Goal: Transaction & Acquisition: Purchase product/service

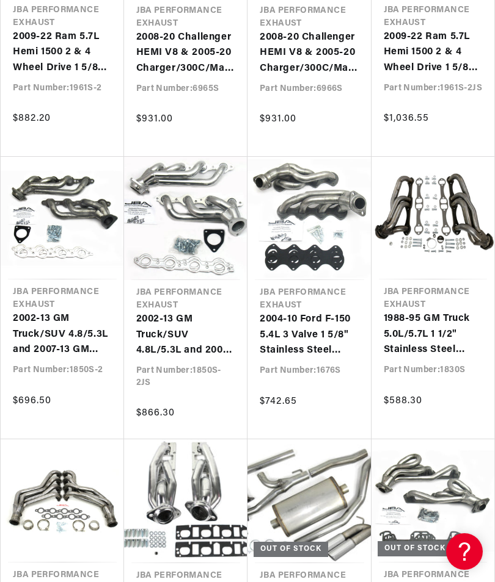
scroll to position [618, 0]
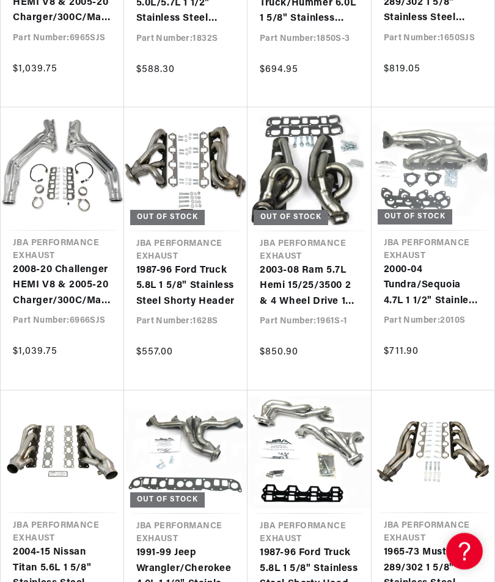
scroll to position [0, 370]
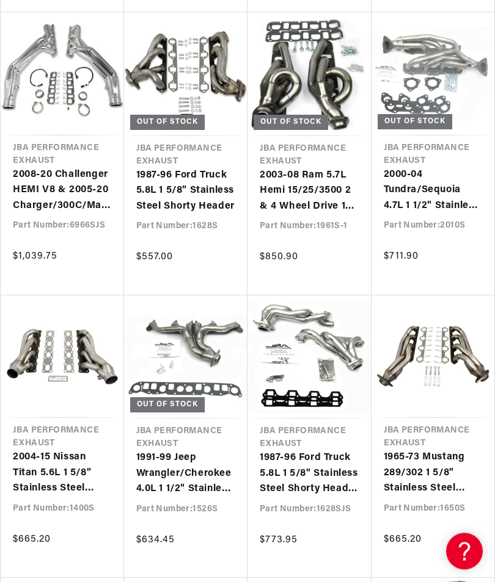
scroll to position [1564, 0]
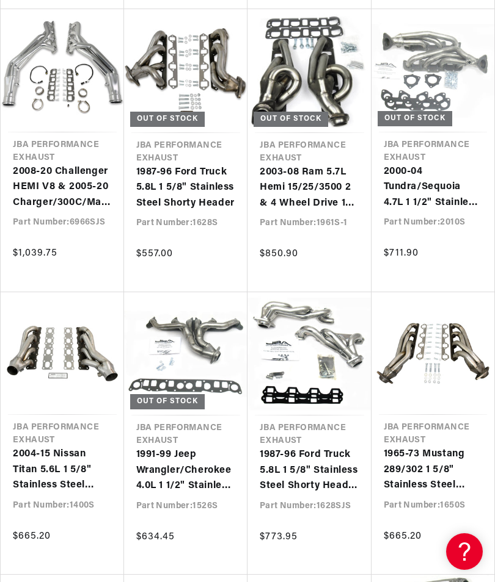
click at [482, 211] on link "2000-04 Tundra/Sequoia 4.7L 1 1/2" Stainless Steel Shorty Header" at bounding box center [432, 187] width 99 height 47
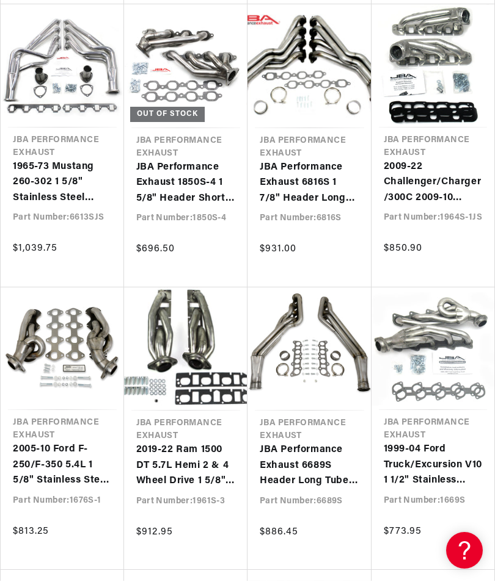
scroll to position [0, 370]
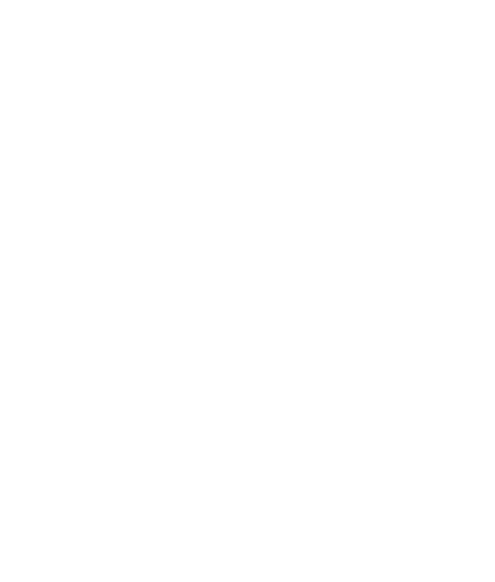
scroll to position [1521, 0]
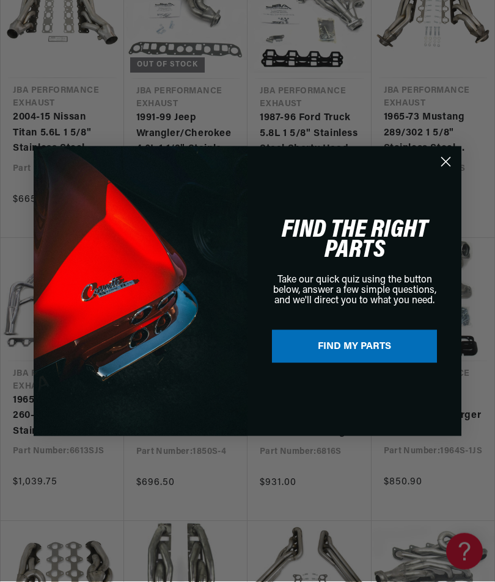
click at [450, 172] on circle "Close dialog" at bounding box center [445, 161] width 20 height 20
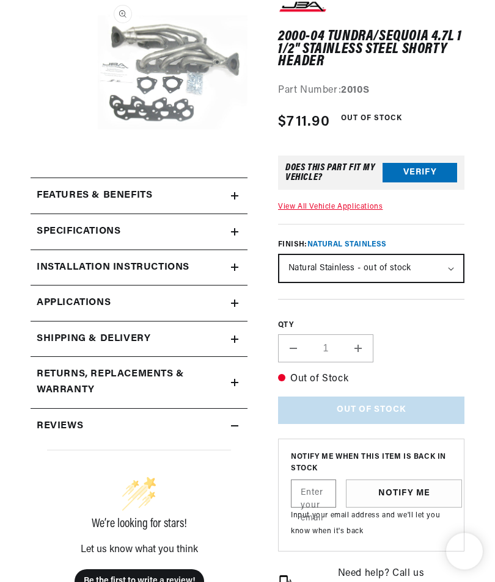
scroll to position [206, 0]
